Goal: Find specific page/section: Find specific page/section

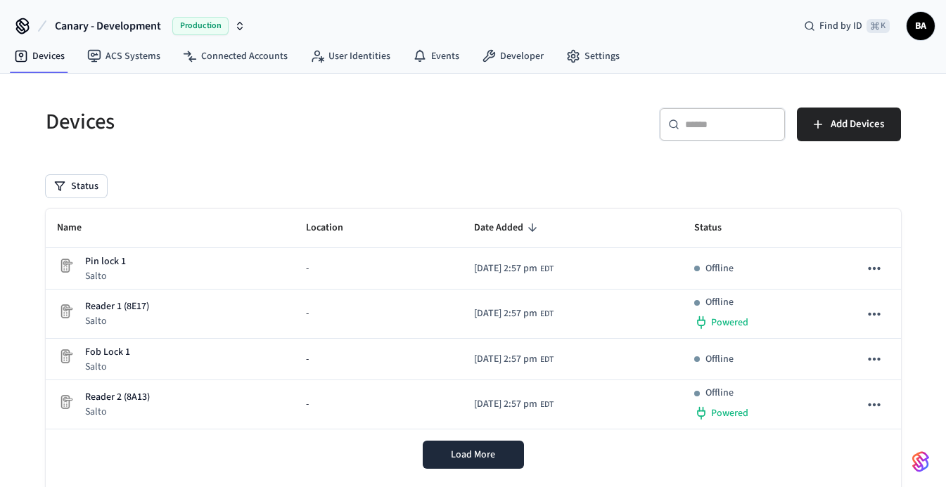
click at [212, 30] on span "Production" at bounding box center [200, 26] width 56 height 18
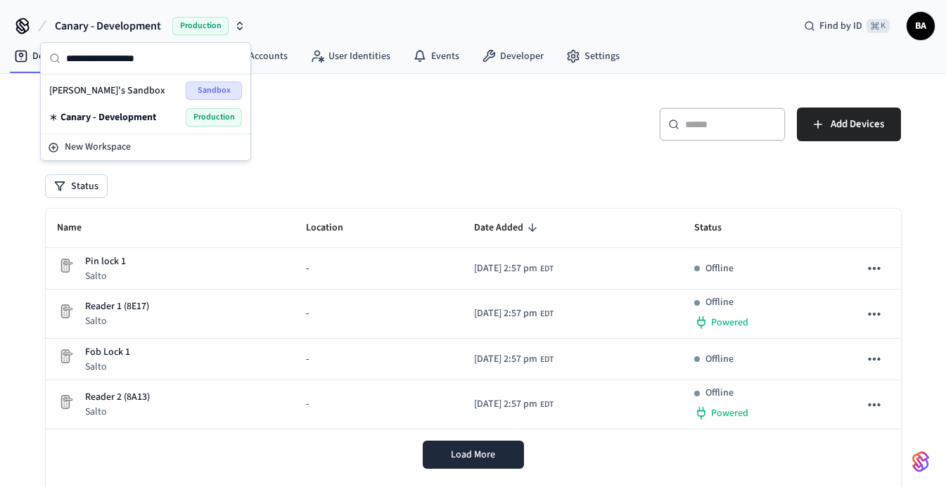
click at [378, 129] on h5 "Devices" at bounding box center [255, 122] width 419 height 29
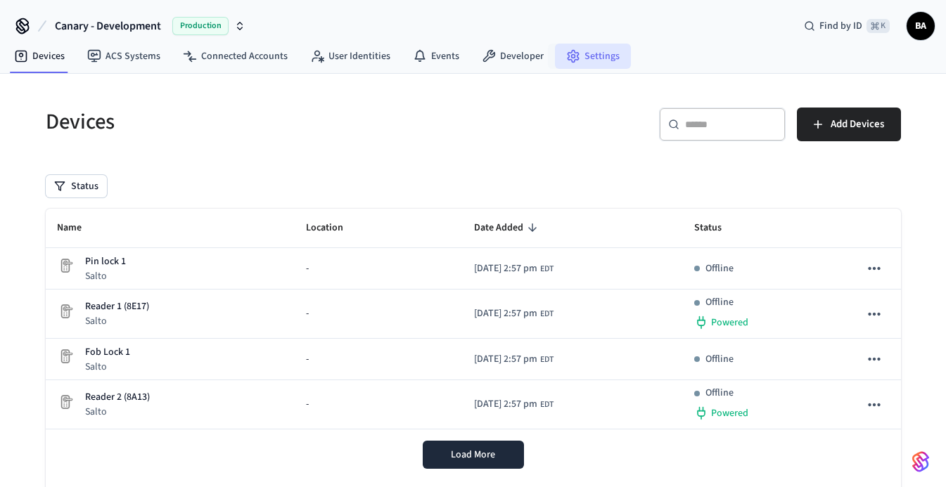
click at [579, 53] on link "Settings" at bounding box center [593, 56] width 76 height 25
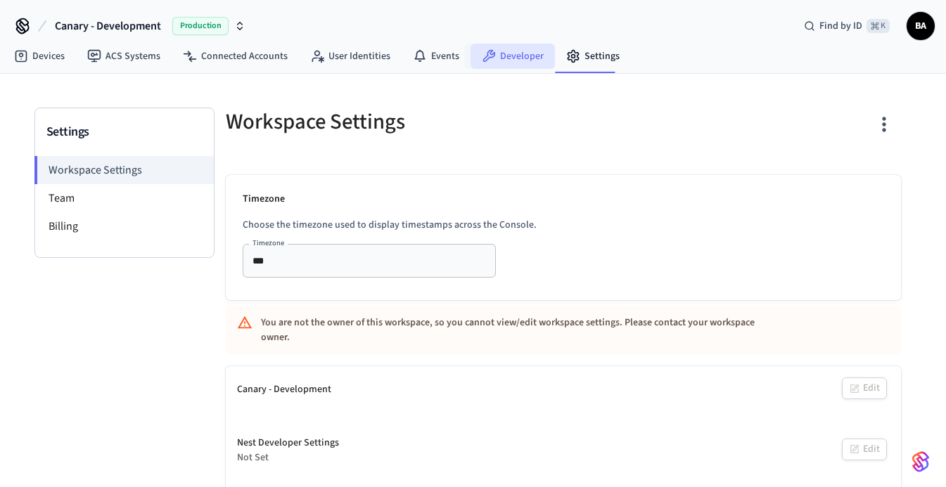
click at [501, 56] on link "Developer" at bounding box center [512, 56] width 84 height 25
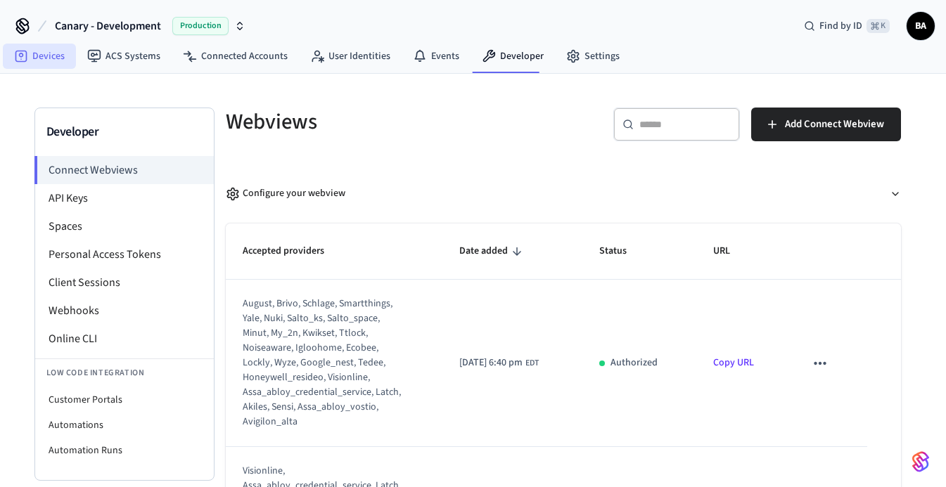
click at [46, 53] on link "Devices" at bounding box center [39, 56] width 73 height 25
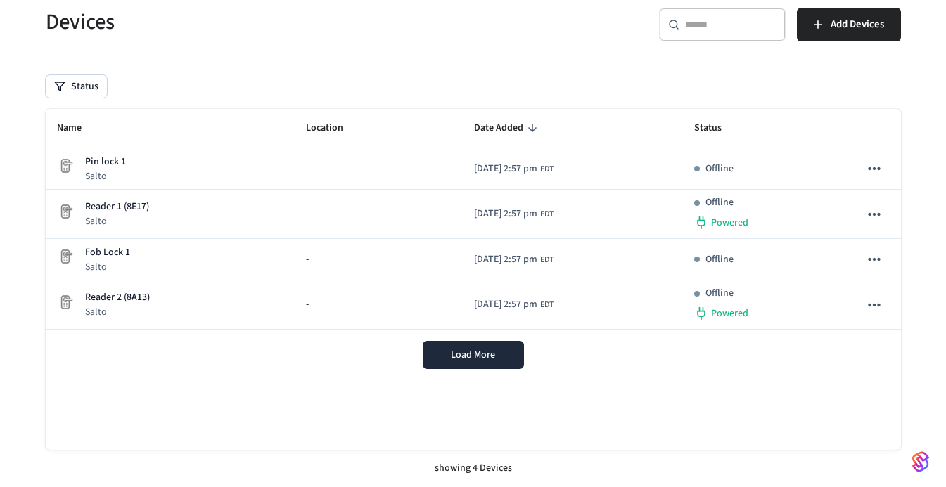
scroll to position [96, 0]
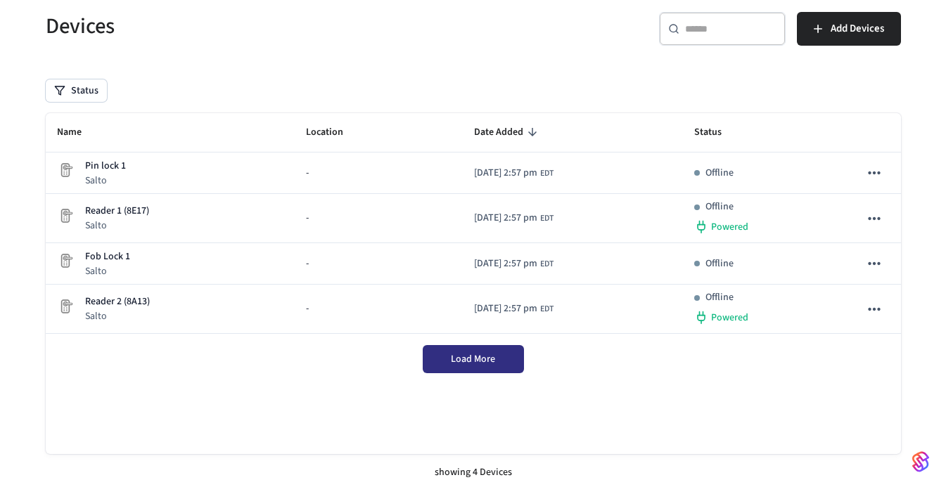
click at [456, 355] on span "Load More" at bounding box center [473, 359] width 44 height 14
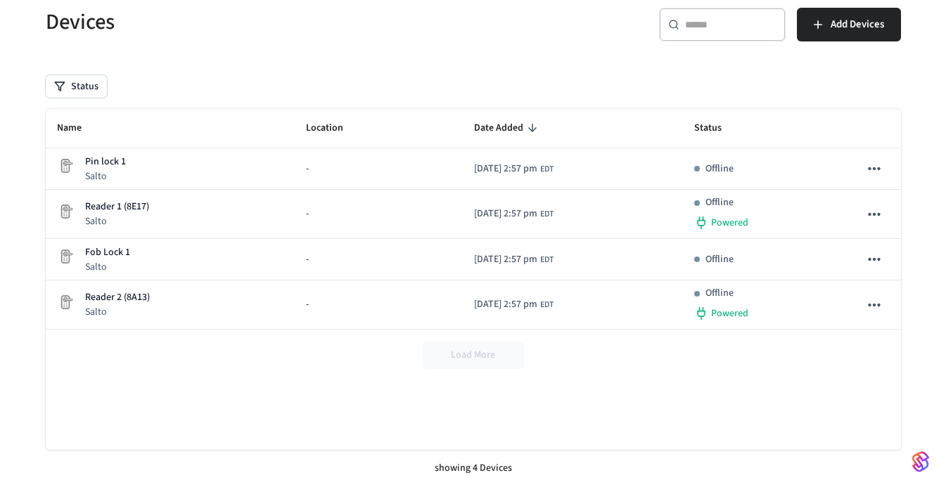
scroll to position [0, 0]
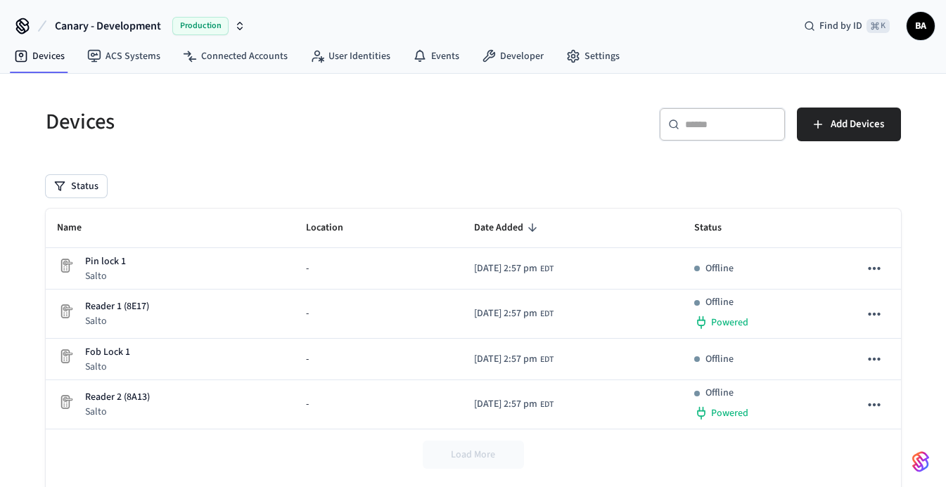
click at [120, 23] on span "Canary - Development" at bounding box center [108, 26] width 106 height 17
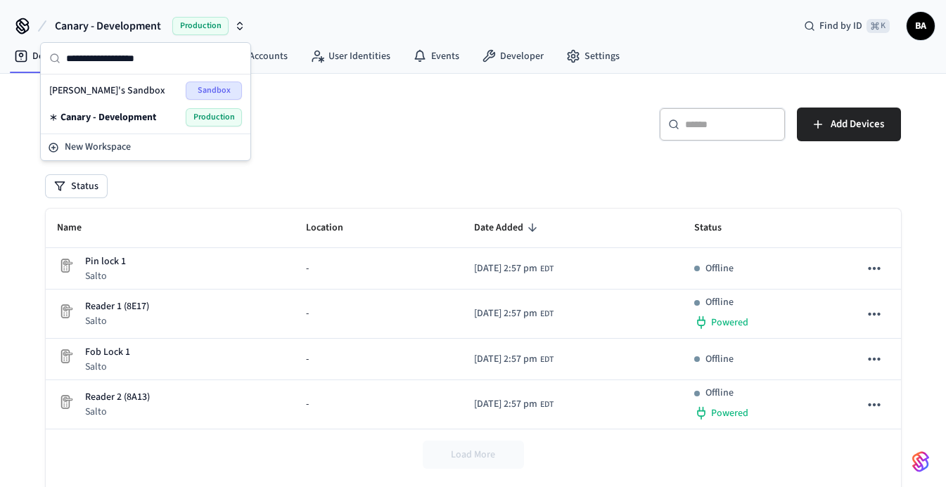
click at [115, 113] on span "Canary - Development" at bounding box center [108, 117] width 96 height 14
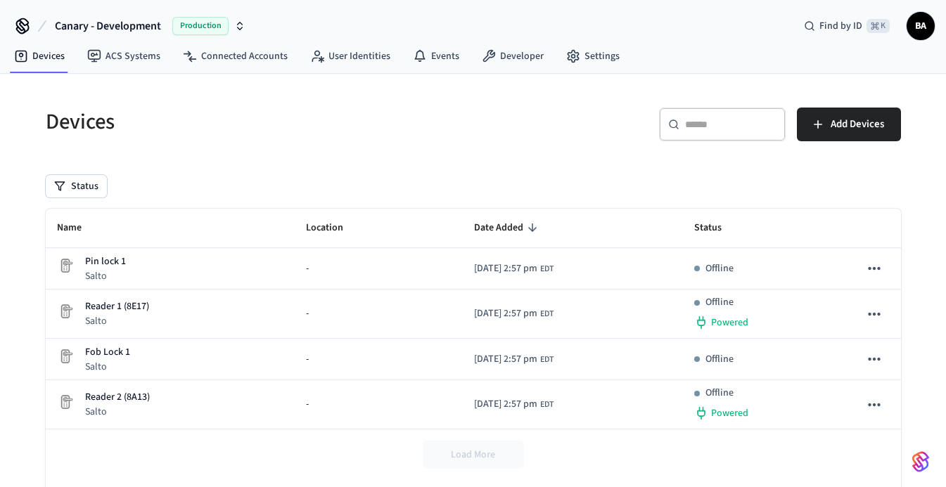
click at [229, 24] on span "Production" at bounding box center [200, 26] width 56 height 18
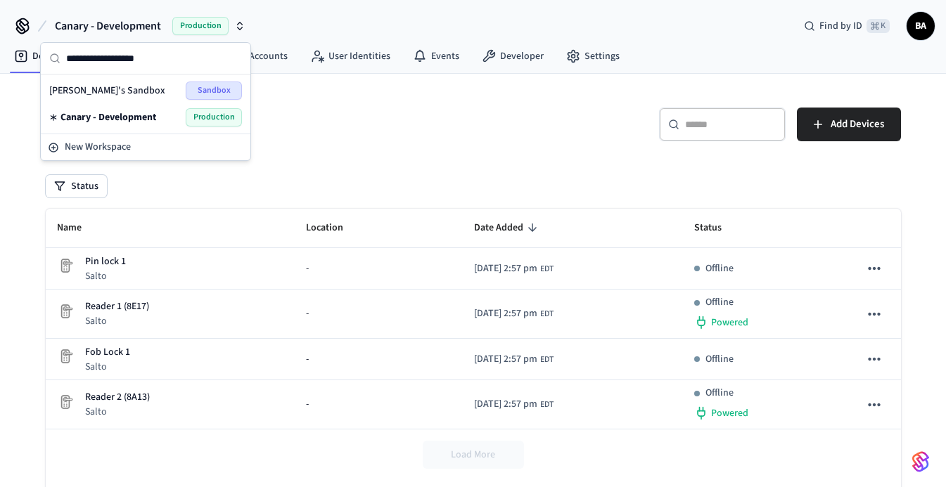
click at [324, 129] on h5 "Devices" at bounding box center [255, 122] width 419 height 29
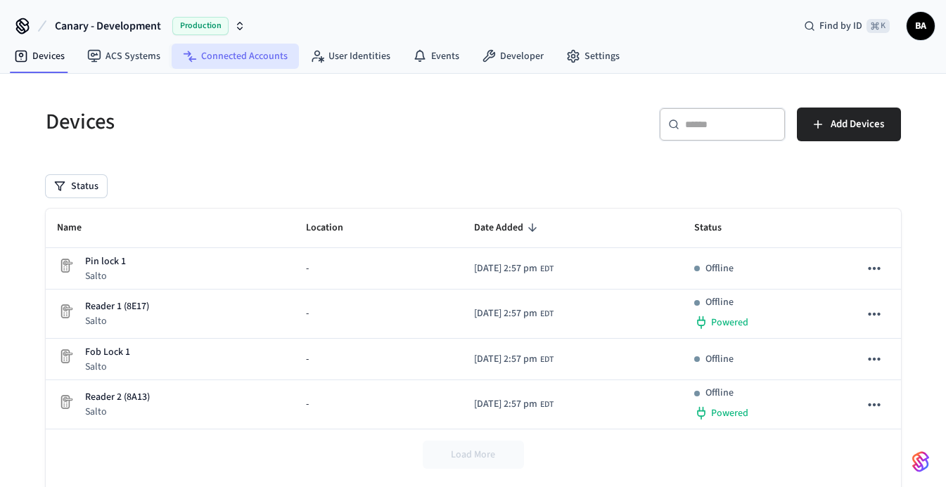
click at [233, 61] on link "Connected Accounts" at bounding box center [235, 56] width 127 height 25
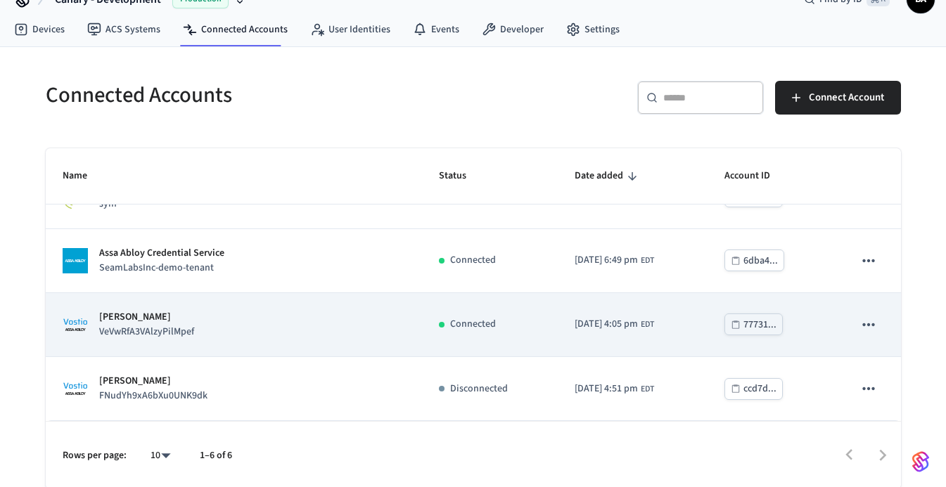
scroll to position [29, 0]
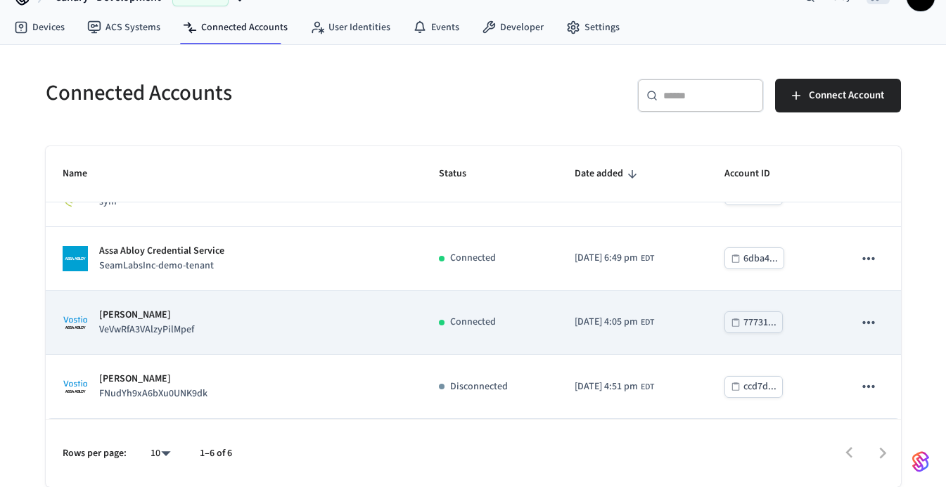
click at [245, 342] on td "Assa Abloy Vostio VeVwRfA3VAlzyPilMpef" at bounding box center [234, 323] width 376 height 64
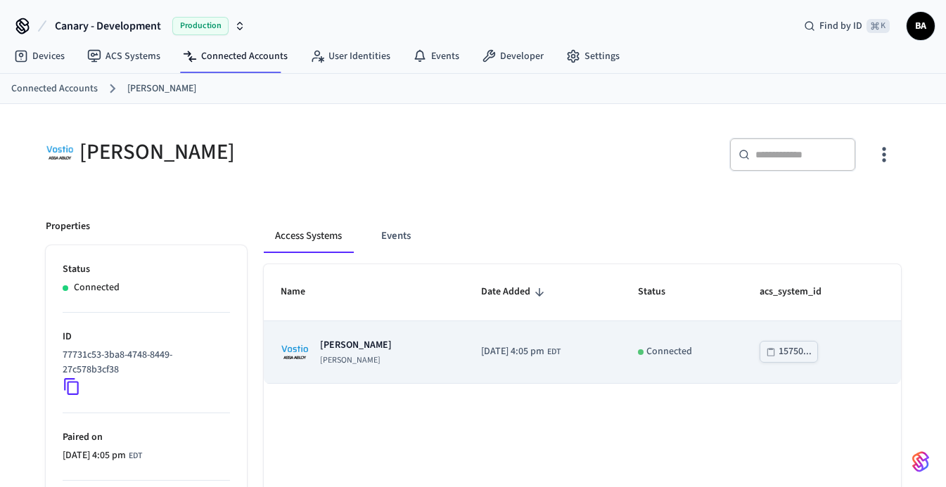
click at [387, 373] on td "Canary Vostio [PERSON_NAME]" at bounding box center [364, 352] width 200 height 63
